Goal: Task Accomplishment & Management: Manage account settings

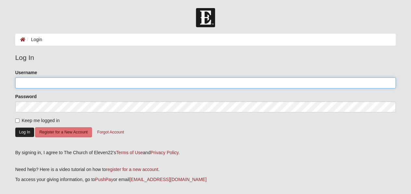
type input "masonsloveJesus"
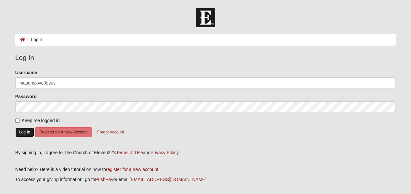
click at [19, 132] on button "Log In" at bounding box center [24, 132] width 19 height 9
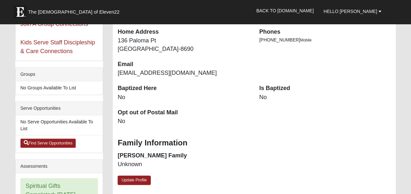
scroll to position [130, 0]
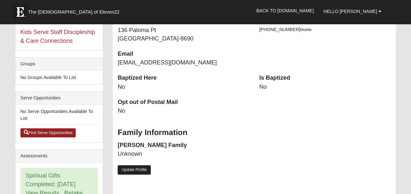
click at [129, 171] on link "Update Profile" at bounding box center [134, 170] width 33 height 9
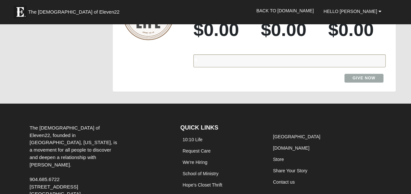
scroll to position [1006, 0]
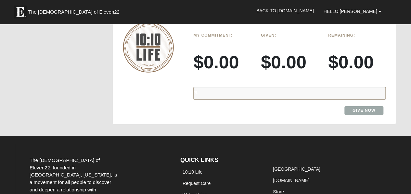
click at [254, 60] on div "My Commitment: $0.00" at bounding box center [221, 56] width 67 height 52
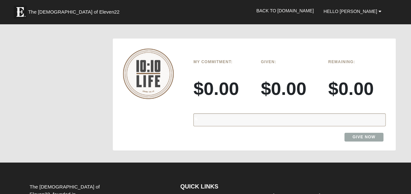
scroll to position [974, 0]
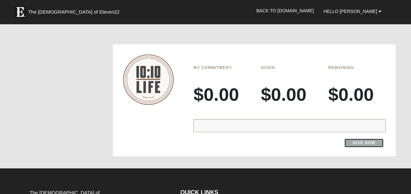
click at [357, 139] on link "Give Now" at bounding box center [363, 143] width 39 height 9
